Goal: Complete application form

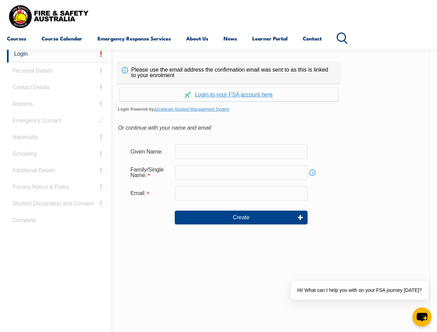
click at [218, 84] on div "Continue with Google Continue with Apple Continue with Facebook Continue with a…" at bounding box center [228, 93] width 221 height 18
click at [218, 189] on input "email" at bounding box center [241, 193] width 133 height 15
click at [57, 54] on link "Login" at bounding box center [57, 54] width 101 height 17
click at [57, 71] on div "Login Personal Details Contact Details Address Emergency Contact Nationality Sc…" at bounding box center [59, 219] width 105 height 346
click at [57, 88] on div "Login Personal Details Contact Details Address Emergency Contact Nationality Sc…" at bounding box center [59, 219] width 105 height 346
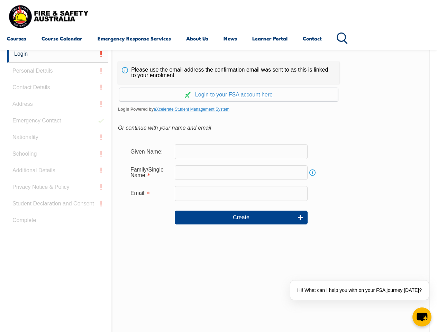
click at [57, 104] on div "Login Personal Details Contact Details Address Emergency Contact Nationality Sc…" at bounding box center [59, 219] width 105 height 346
click at [57, 121] on div "Login Personal Details Contact Details Address Emergency Contact Nationality Sc…" at bounding box center [59, 219] width 105 height 346
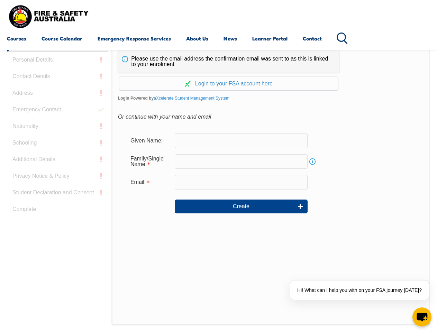
click at [57, 137] on div "Login Personal Details Contact Details Address Emergency Contact Nationality Sc…" at bounding box center [59, 208] width 105 height 346
click at [57, 154] on div "Login Personal Details Contact Details Address Emergency Contact Nationality Sc…" at bounding box center [59, 208] width 105 height 346
click at [57, 171] on div "Login Personal Details Contact Details Address Emergency Contact Nationality Sc…" at bounding box center [59, 208] width 105 height 346
